Goal: Transaction & Acquisition: Purchase product/service

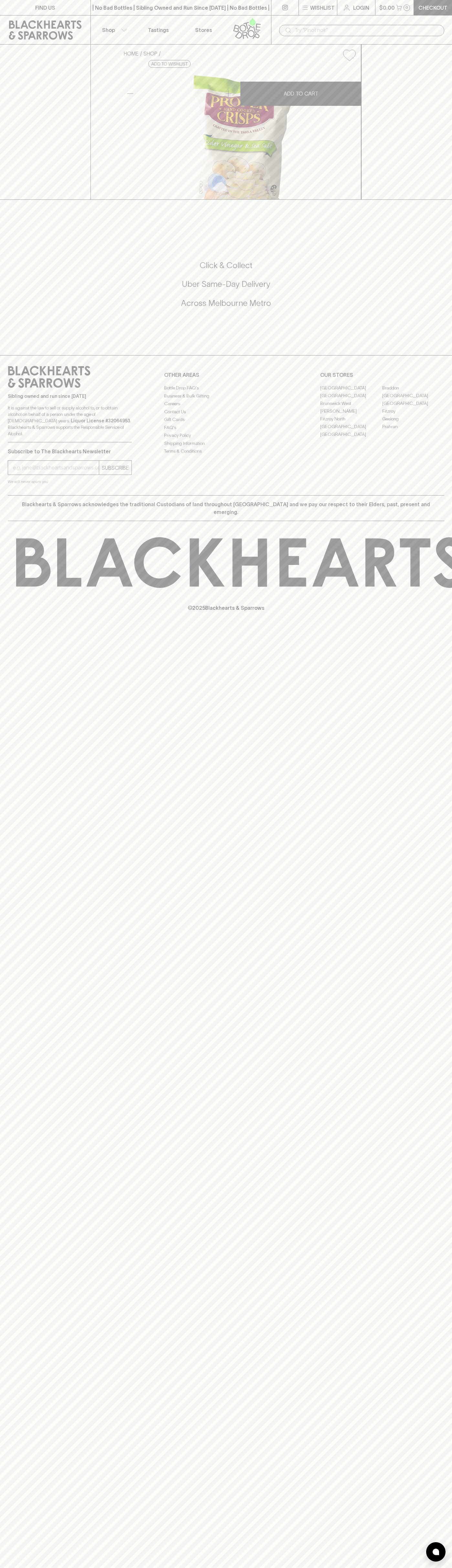
click at [450, 23] on div "​" at bounding box center [361, 30] width 181 height 29
click at [449, 945] on div "FIND US | No Bad Bottles | Sibling Owned and Run Since [DATE] | No Bad Bottles …" at bounding box center [226, 784] width 452 height 1568
click at [40, 1567] on html "FIND US | No Bad Bottles | Sibling Owned and Run Since [DATE] | No Bad Bottles …" at bounding box center [226, 784] width 452 height 1568
click at [16, 200] on div "HOME SHOP Proper Crisps Apple Cider Vinegar 140g $7.00 Add to wishlist No Furth…" at bounding box center [226, 122] width 452 height 155
